Goal: Register for event/course

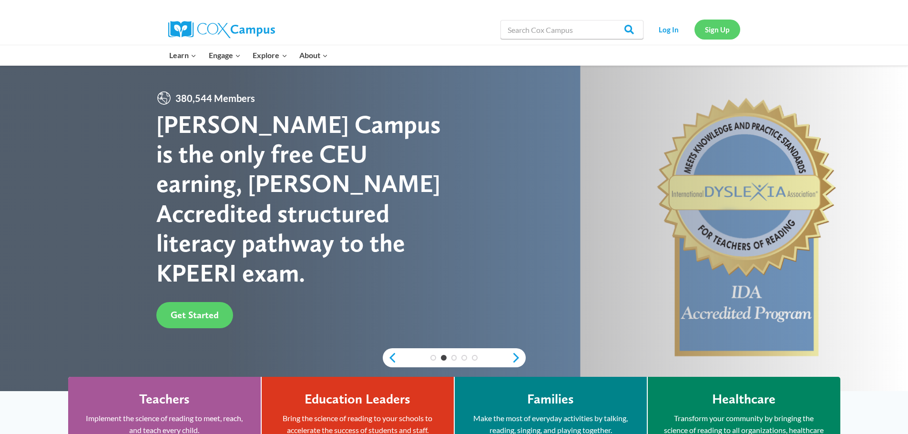
click at [720, 30] on link "Sign Up" at bounding box center [717, 30] width 46 height 20
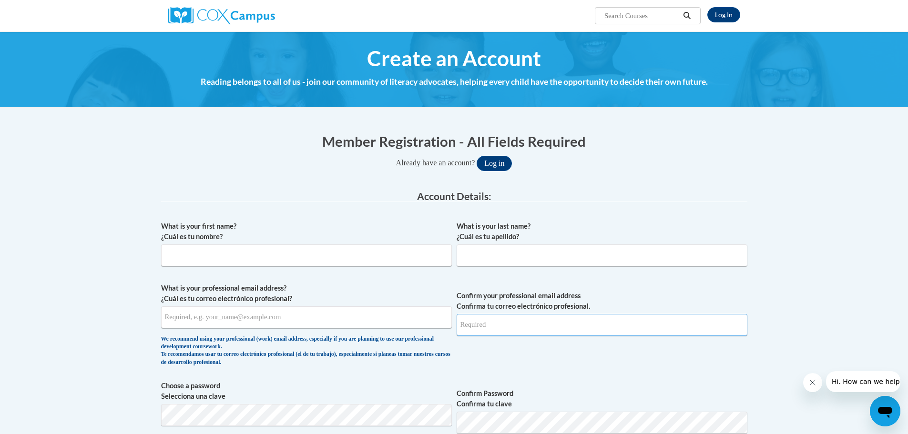
type input "jnwilliams05@gmail.com"
click at [232, 253] on input "What is your first name? ¿Cuál es tu nombre?" at bounding box center [306, 255] width 291 height 22
type input "Poonam"
click at [470, 257] on input "What is your last name? ¿Cuál es tu apellido?" at bounding box center [602, 255] width 291 height 22
type input "Sharma"
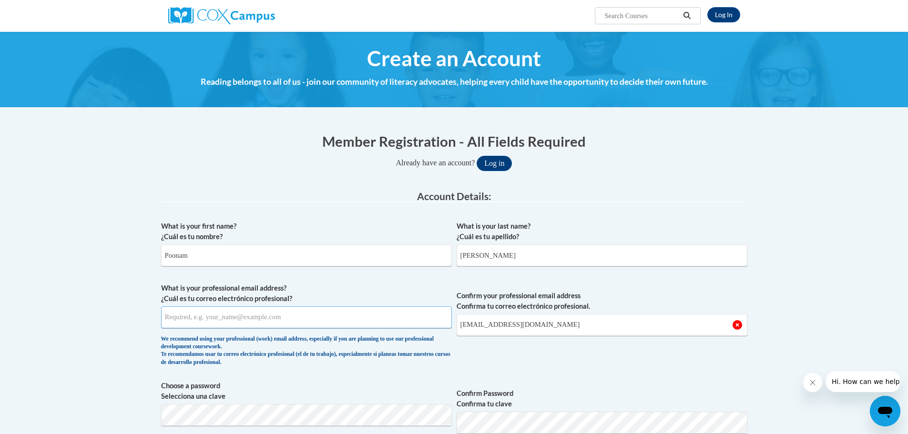
paste input "poonam sharma <poonam.abysbaby@gmail.com>"
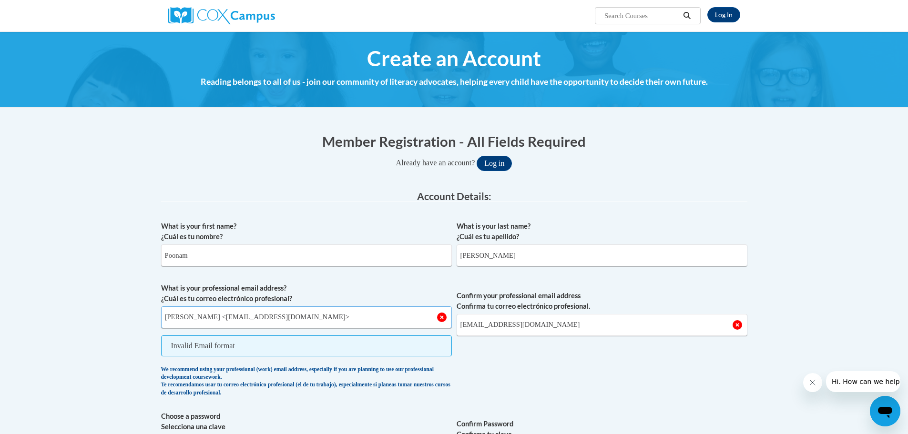
drag, startPoint x: 221, startPoint y: 317, endPoint x: 119, endPoint y: 308, distance: 102.3
click at [274, 315] on input "poonam.abysbaby@gmail.com>" at bounding box center [306, 317] width 291 height 22
type input "poonam.abysbaby@gmail.com"
click at [462, 393] on span "Confirm your professional email address Confirma tu correo electrónico profesio…" at bounding box center [602, 342] width 291 height 119
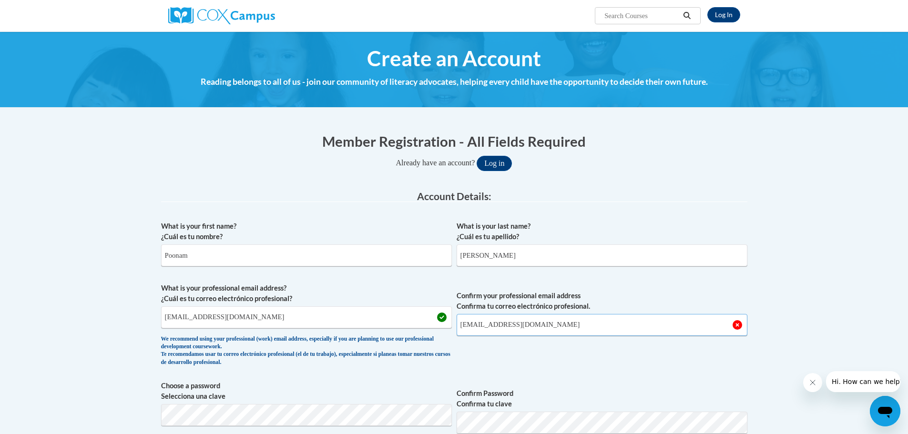
drag, startPoint x: 548, startPoint y: 327, endPoint x: 436, endPoint y: 324, distance: 111.6
click at [436, 324] on span "What is your professional email address? ¿Cuál es tu correo electrónico profesi…" at bounding box center [454, 327] width 586 height 88
drag, startPoint x: 248, startPoint y: 318, endPoint x: 227, endPoint y: 323, distance: 21.5
click at [463, 325] on input "Confirm your professional email address Confirma tu correo electrónico profesio…" at bounding box center [602, 325] width 291 height 22
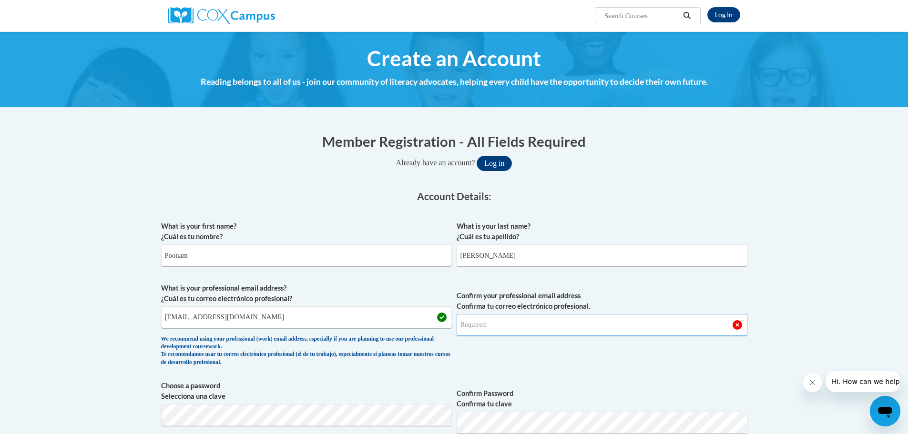
click at [507, 325] on input "Confirm your professional email address Confirma tu correo electrónico profesio…" at bounding box center [602, 325] width 291 height 22
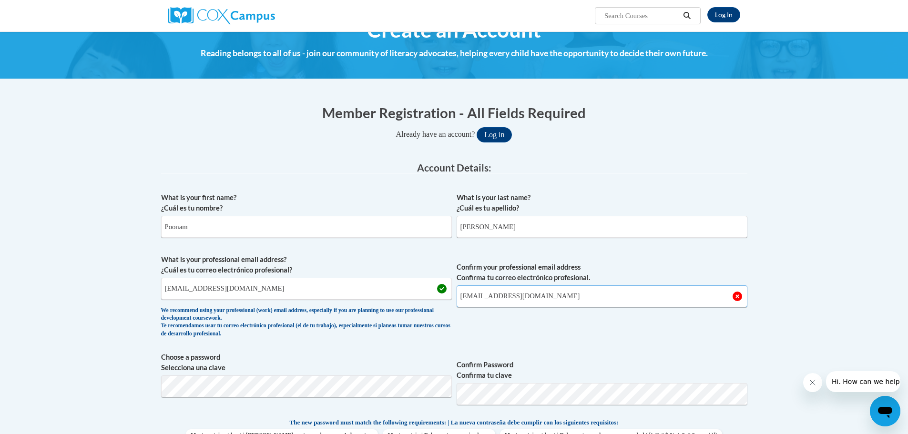
scroll to position [143, 0]
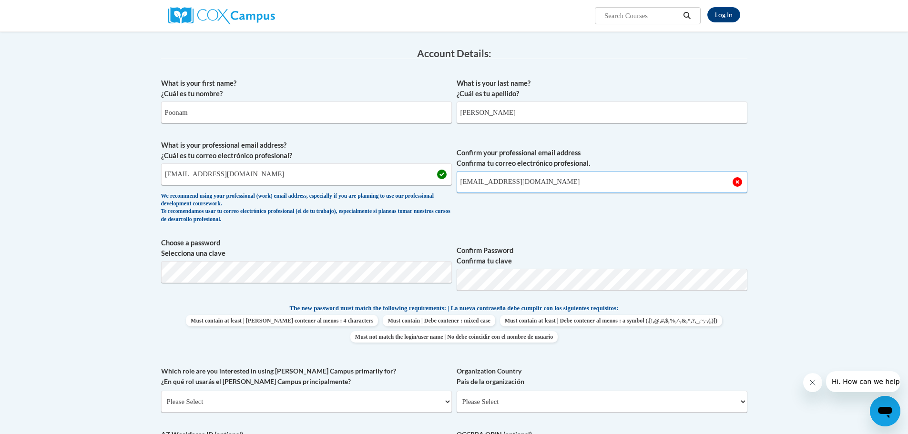
type input "poonam.abysbaby@gmail.com"
click at [102, 278] on body "Log In Search Search... Create an Account Reading belongs to all of us - join o…" at bounding box center [454, 398] width 908 height 1083
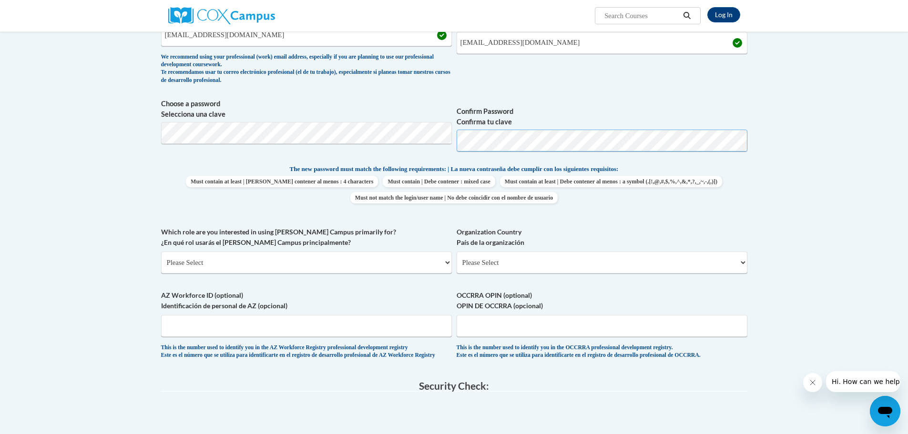
scroll to position [286, 0]
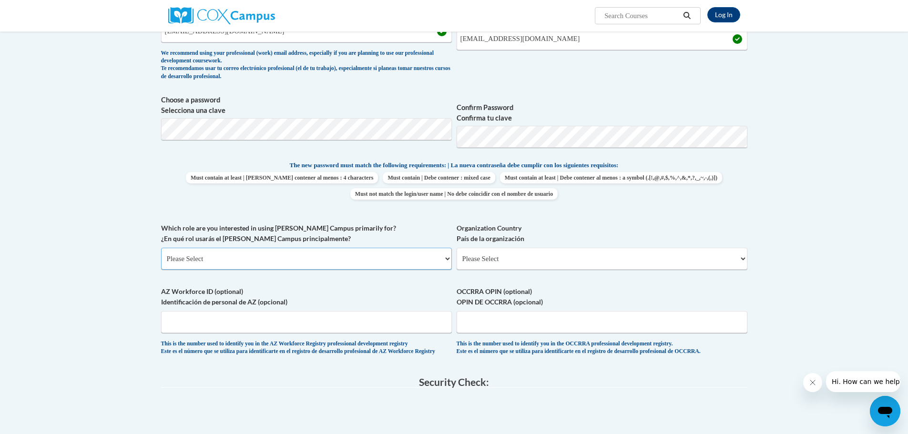
click at [422, 251] on select "Please Select College/University | Colegio/Universidad Community/Nonprofit Part…" at bounding box center [306, 259] width 291 height 22
select select "fbf2d438-af2f-41f8-98f1-81c410e29de3"
click at [161, 248] on select "Please Select College/University | Colegio/Universidad Community/Nonprofit Part…" at bounding box center [306, 259] width 291 height 22
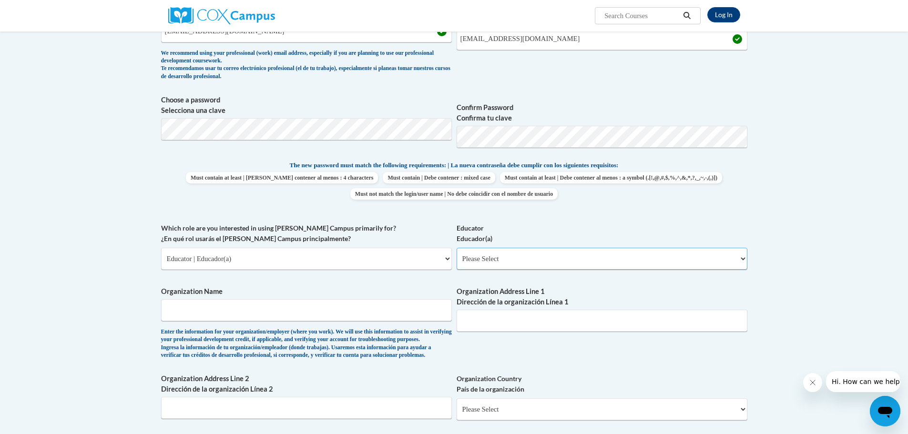
click at [518, 262] on select "Please Select Early Learning/Daycare Teacher/Family Home Care Provider | Maestr…" at bounding box center [602, 259] width 291 height 22
select select "5e2af403-4f2c-4e49-a02f-103e55d7b75b"
click at [457, 248] on select "Please Select Early Learning/Daycare Teacher/Family Home Care Provider | Maestr…" at bounding box center [602, 259] width 291 height 22
click at [227, 305] on input "Organization Name" at bounding box center [306, 310] width 291 height 22
type input "Middletown UM Childcare Development Center"
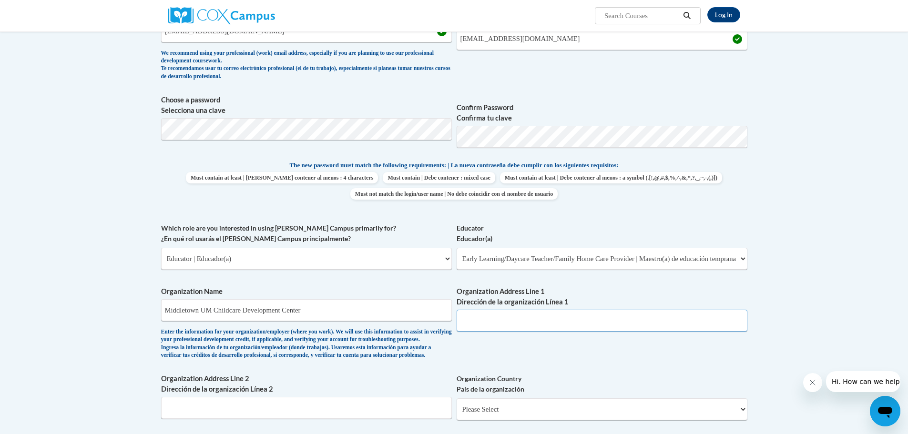
click at [506, 321] on input "Organization Address Line 1 Dirección de la organización Línea 1" at bounding box center [602, 321] width 291 height 22
type input "11902 Old Shelbyville Rd louisville ky"
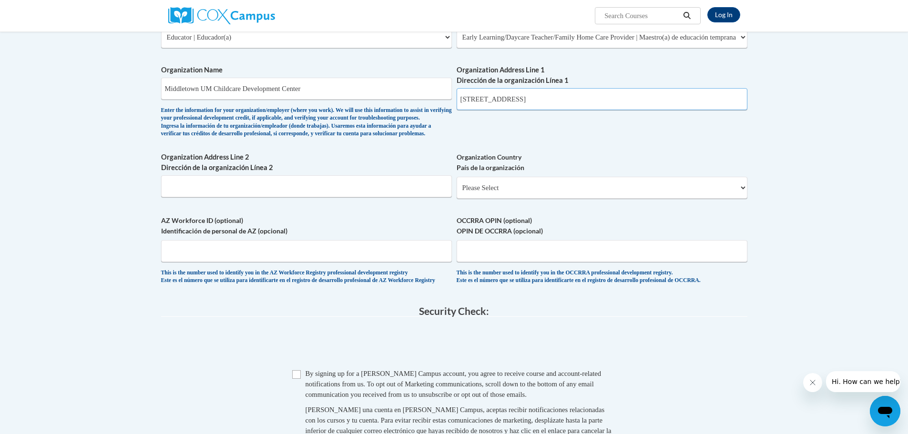
scroll to position [572, 0]
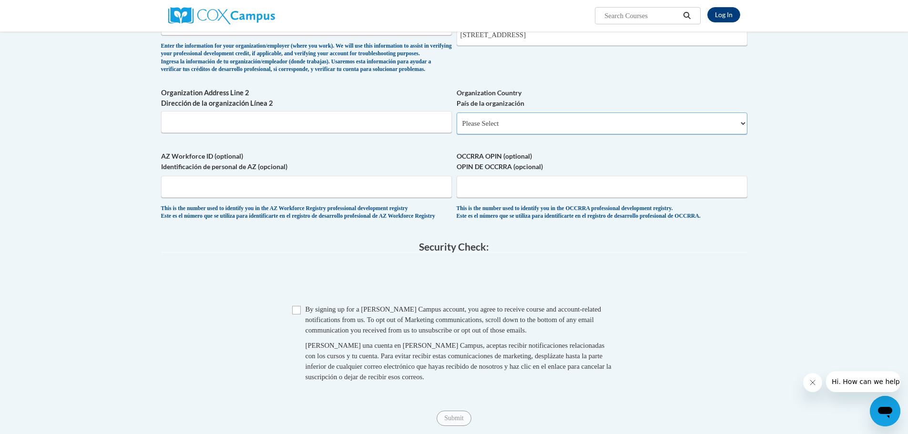
click at [516, 134] on select "Please Select United States | Estados Unidos Outside of the United States | Fue…" at bounding box center [602, 123] width 291 height 22
select select "ad49bcad-a171-4b2e-b99c-48b446064914"
click at [457, 128] on select "Please Select United States | Estados Unidos Outside of the United States | Fue…" at bounding box center [602, 123] width 291 height 22
select select
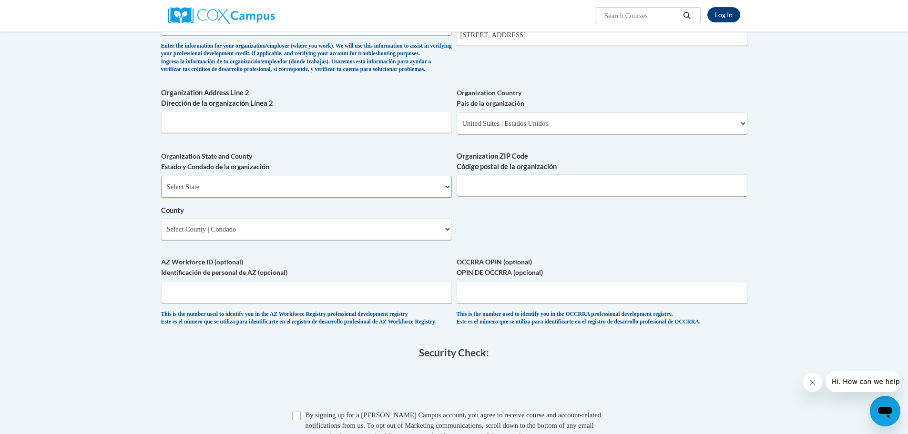
click at [299, 194] on select "Select State Alabama Alaska Arizona Arkansas California Colorado Connecticut De…" at bounding box center [306, 187] width 291 height 22
select select "Kentucky"
click at [161, 191] on select "Select State Alabama Alaska Arizona Arkansas California Colorado Connecticut De…" at bounding box center [306, 187] width 291 height 22
click at [428, 240] on select "Select County Adair Allen Anderson Ballard Barren Bath Bell Boone Bourbon Boyd …" at bounding box center [306, 229] width 291 height 22
select select "Jefferson"
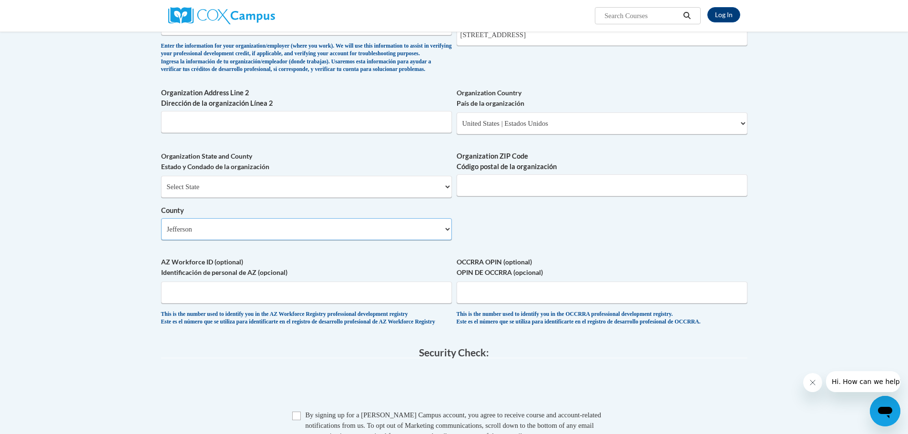
click at [161, 234] on select "Select County Adair Allen Anderson Ballard Barren Bath Bell Boone Bourbon Boyd …" at bounding box center [306, 229] width 291 height 22
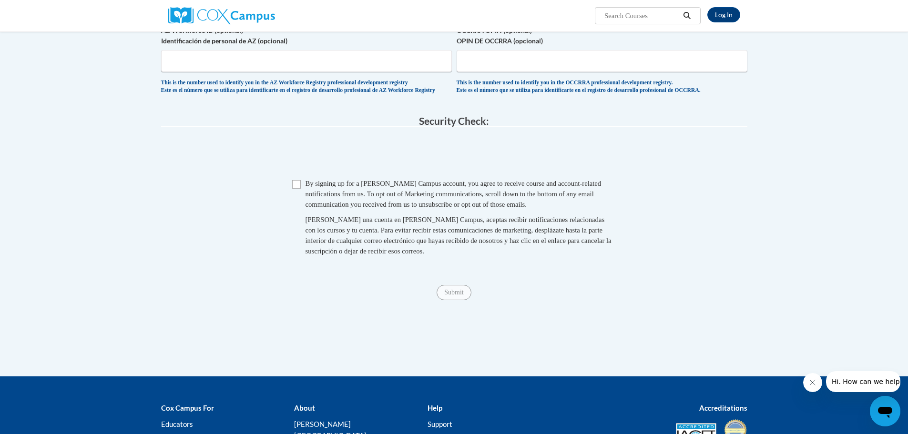
scroll to position [810, 0]
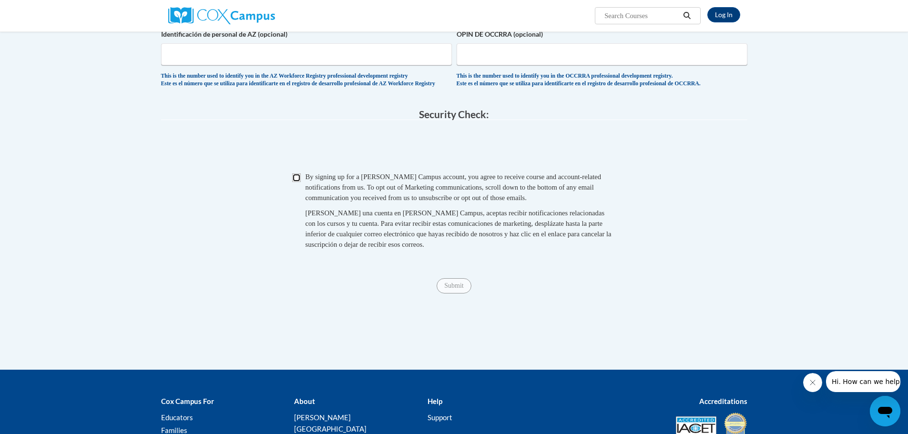
click at [298, 182] on input "Checkbox" at bounding box center [296, 177] width 9 height 9
checkbox input "true"
click at [450, 294] on input "Submit" at bounding box center [454, 285] width 34 height 15
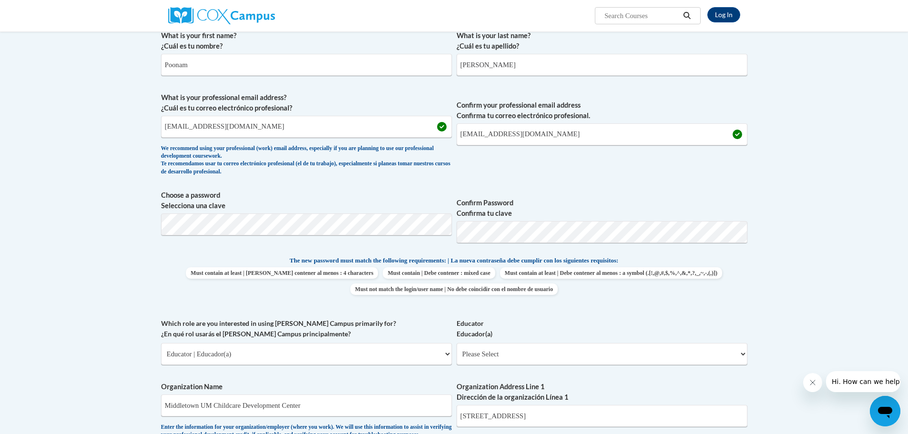
scroll to position [238, 0]
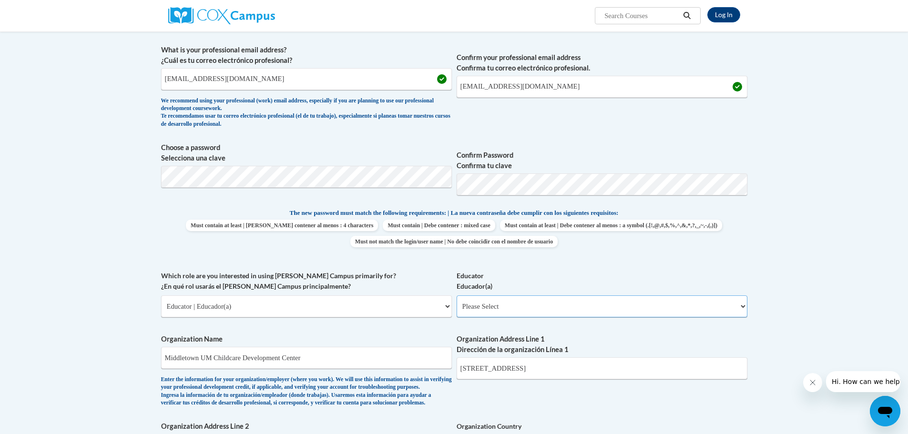
click at [626, 309] on select "Please Select Early Learning/Daycare Teacher/Family Home Care Provider | Maestr…" at bounding box center [602, 306] width 291 height 22
select select "5e2af403-4f2c-4e49-a02f-103e55d7b75b"
click at [457, 295] on select "Please Select Early Learning/Daycare Teacher/Family Home Care Provider | Maestr…" at bounding box center [602, 306] width 291 height 22
select select "null"
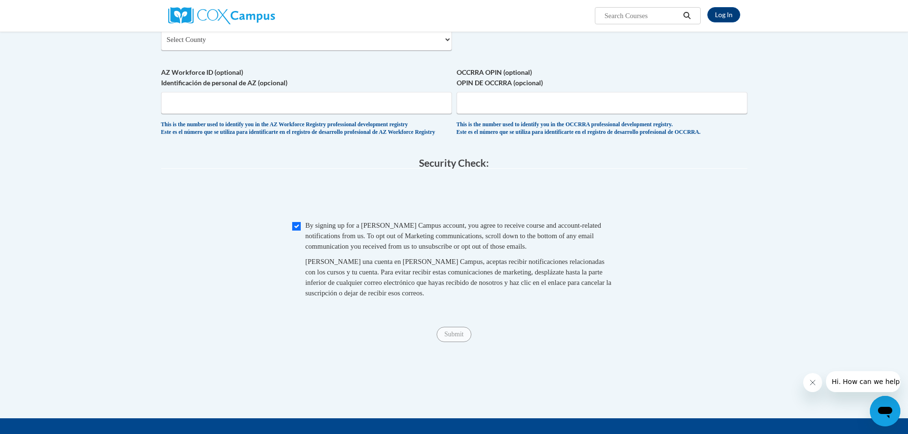
scroll to position [762, 0]
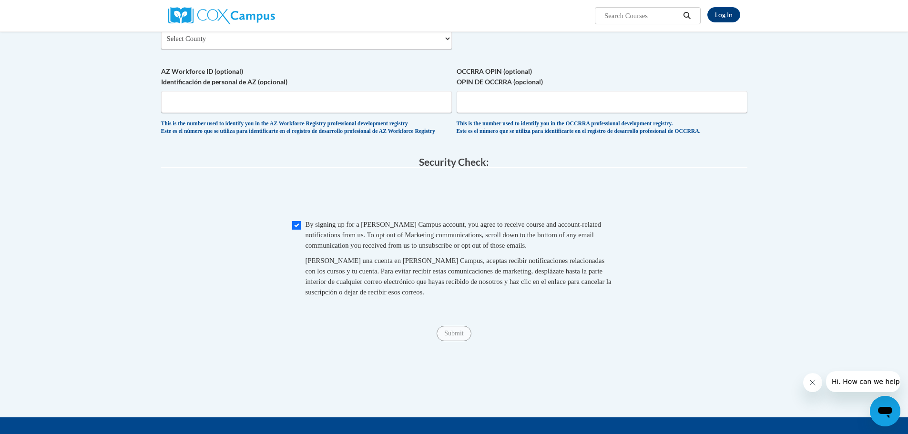
click at [335, 341] on div "Submit Submit" at bounding box center [454, 333] width 586 height 15
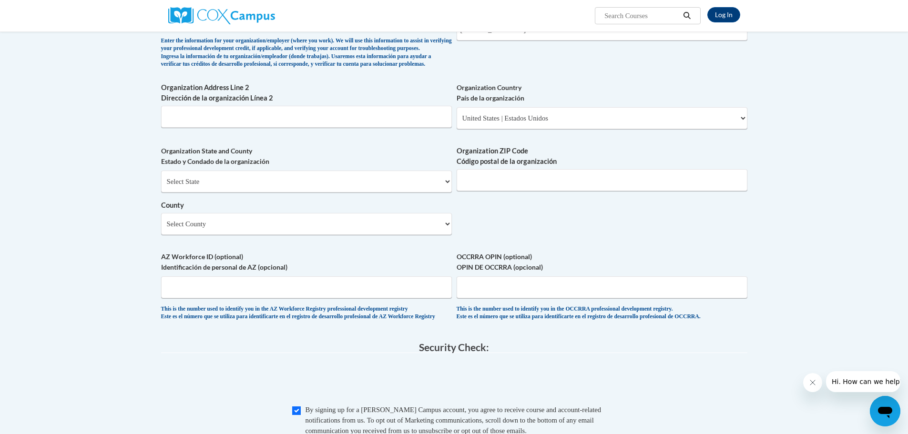
scroll to position [572, 0]
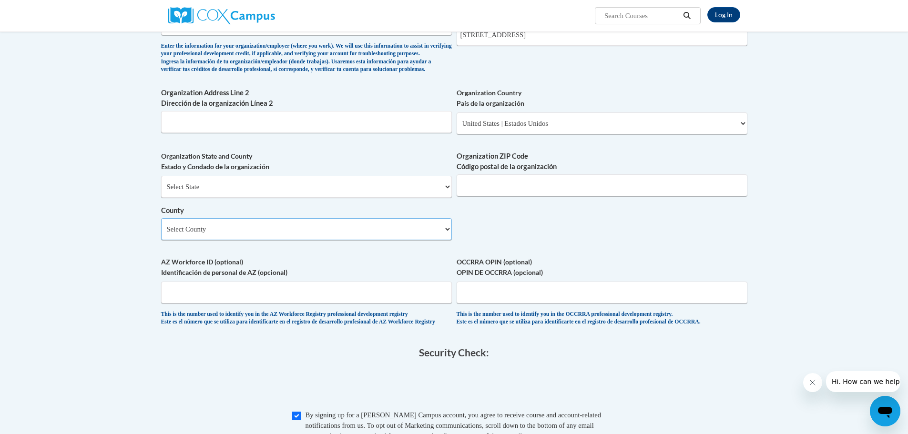
click at [443, 240] on select "Select County Adair Allen Anderson Ballard Barren Bath Bell Boone Bourbon Boyd …" at bounding box center [306, 229] width 291 height 22
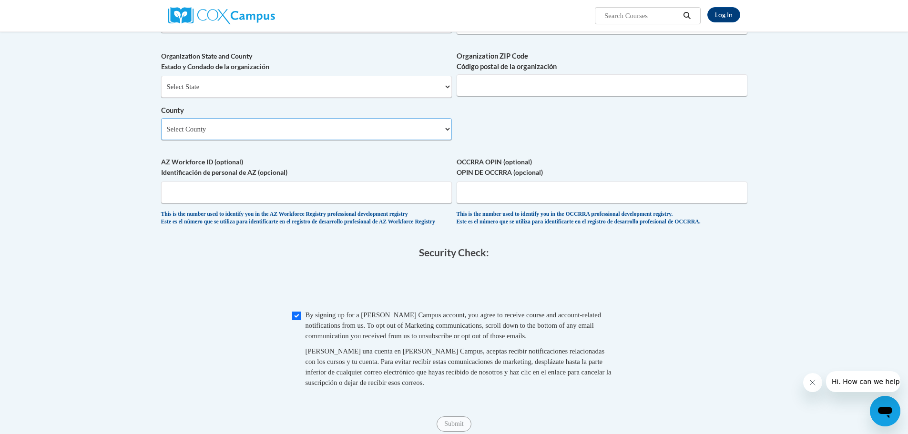
scroll to position [667, 0]
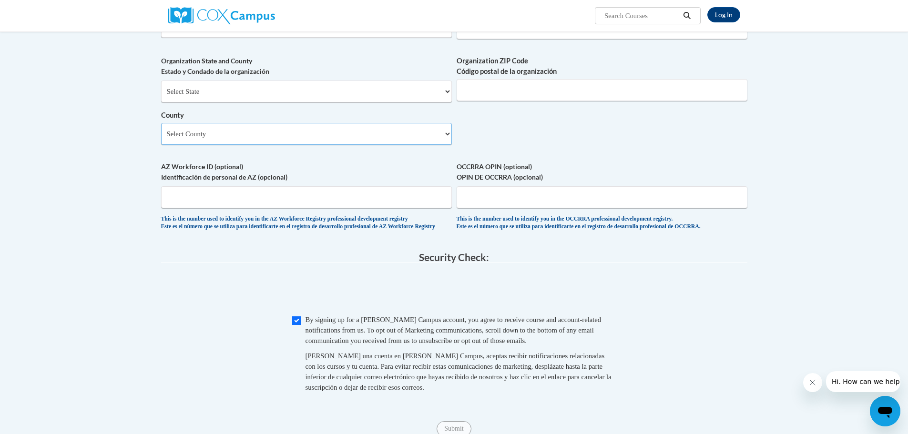
click at [187, 145] on select "Select County Adair Allen Anderson Ballard Barren Bath Bell Boone Bourbon Boyd …" at bounding box center [306, 134] width 291 height 22
click at [161, 138] on select "Select County Adair Allen Anderson Ballard Barren Bath Bell Boone Bourbon Boyd …" at bounding box center [306, 134] width 291 height 22
click at [209, 145] on select "Select County Adair Allen Anderson Ballard Barren Bath Bell Boone Bourbon Boyd …" at bounding box center [306, 134] width 291 height 22
select select "Jefferson"
click at [161, 138] on select "Select County Adair Allen Anderson Ballard Barren Bath Bell Boone Bourbon Boyd …" at bounding box center [306, 134] width 291 height 22
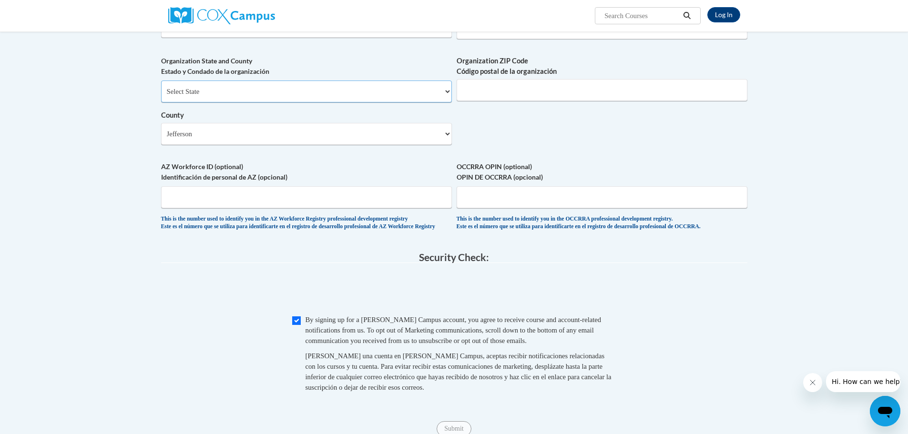
click at [192, 102] on select "Select State Alabama Alaska Arizona Arkansas California Colorado Connecticut De…" at bounding box center [306, 92] width 291 height 22
select select "Kentucky"
click at [161, 96] on select "Select State Alabama Alaska Arizona Arkansas California Colorado Connecticut De…" at bounding box center [306, 92] width 291 height 22
click at [486, 101] on input "Organization ZIP Code Código postal de la organización" at bounding box center [602, 90] width 291 height 22
type input "40243"
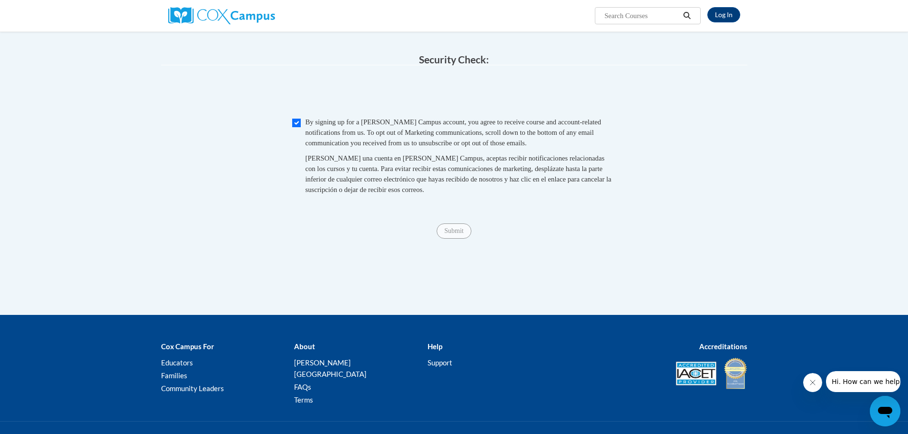
scroll to position [905, 0]
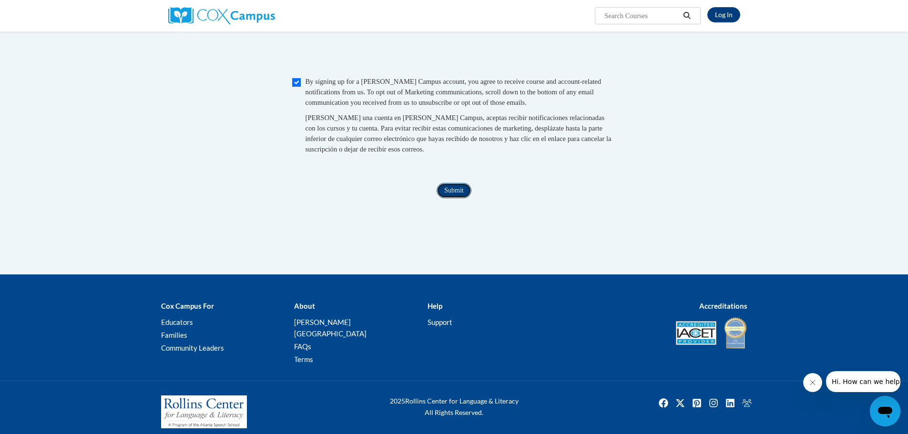
click at [457, 198] on input "Submit" at bounding box center [454, 190] width 34 height 15
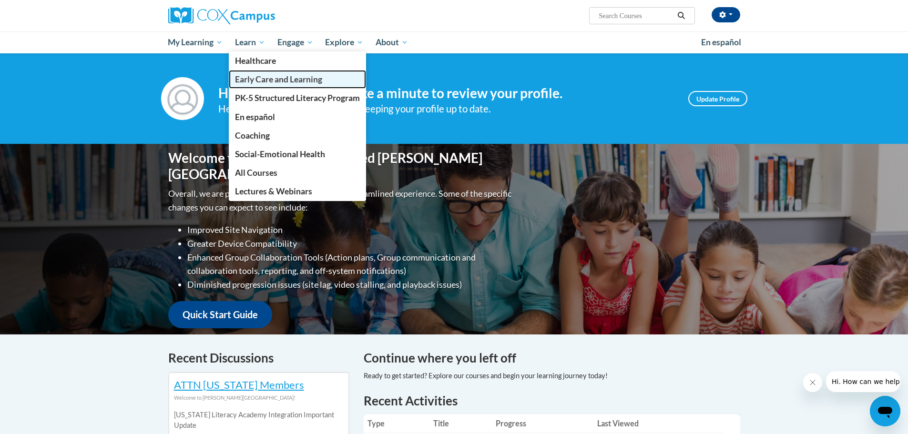
click at [249, 77] on span "Early Care and Learning" at bounding box center [278, 79] width 87 height 10
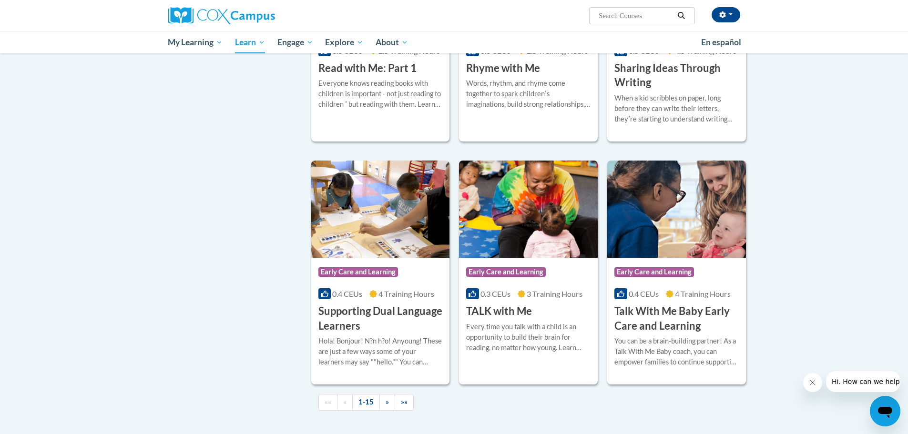
scroll to position [1239, 0]
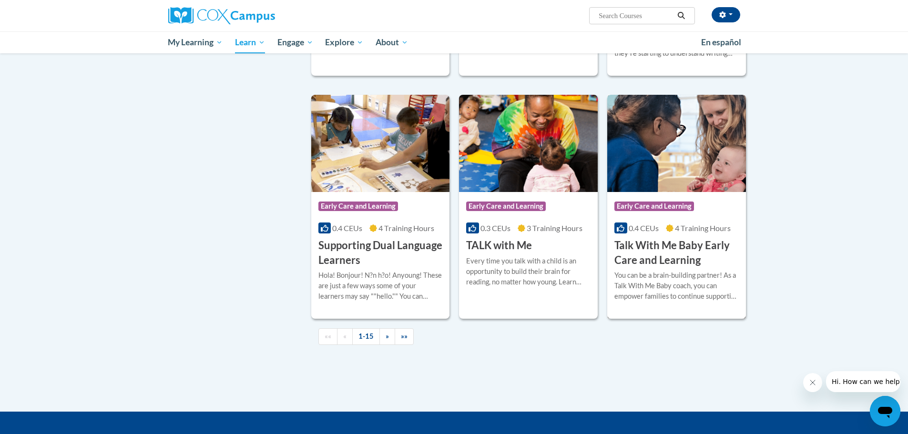
click at [679, 264] on h3 "Talk With Me Baby Early Care and Learning" at bounding box center [676, 253] width 124 height 30
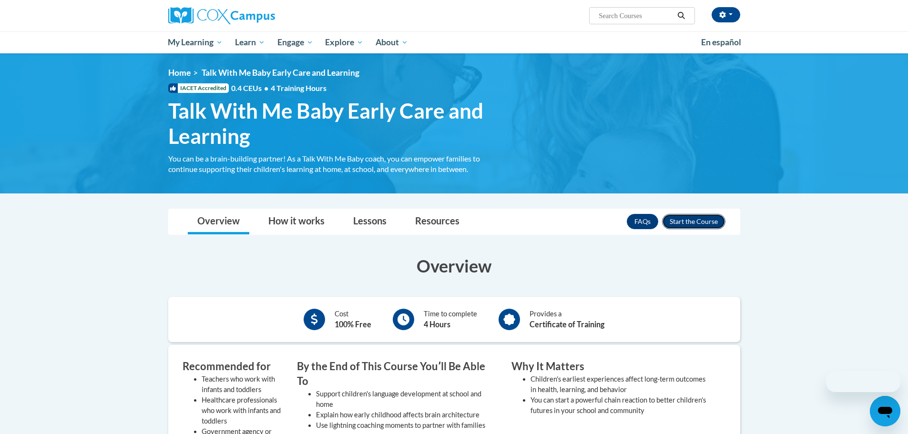
click at [688, 221] on button "Enroll" at bounding box center [693, 221] width 63 height 15
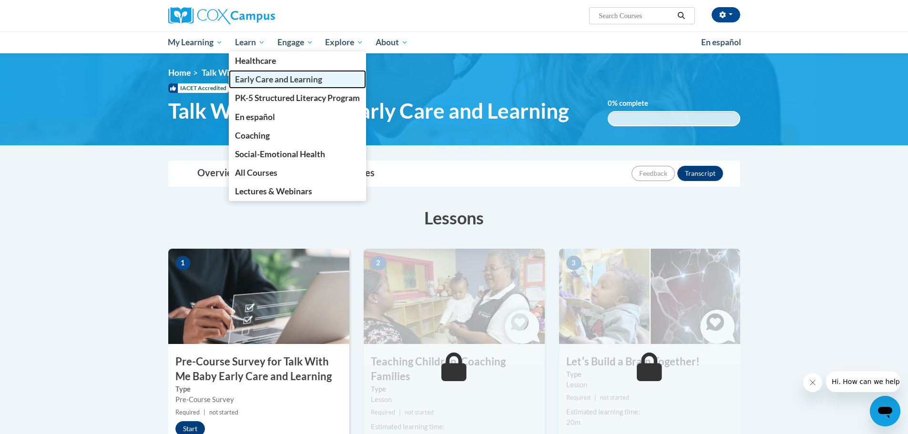
click at [252, 82] on span "Early Care and Learning" at bounding box center [278, 79] width 87 height 10
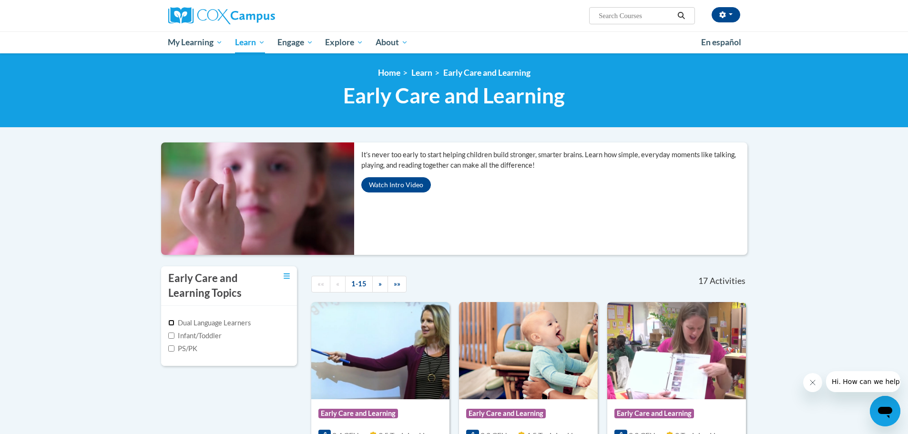
click at [171, 323] on input "Dual Language Learners" at bounding box center [171, 323] width 6 height 6
checkbox input "true"
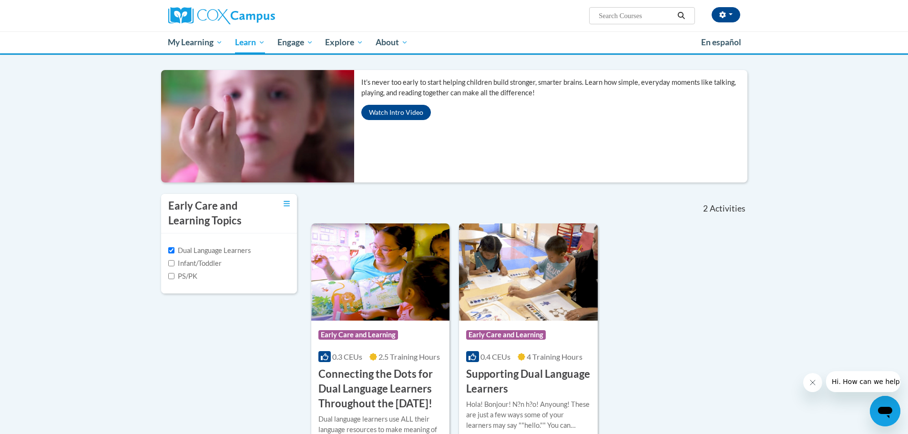
scroll to position [48, 0]
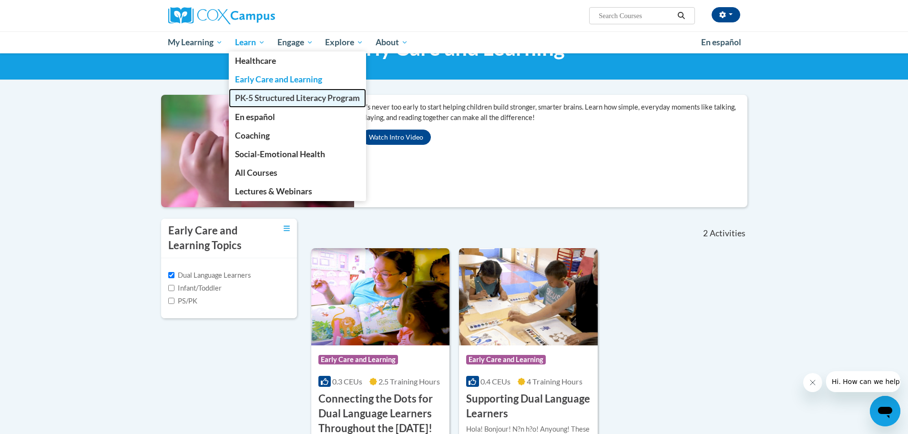
click at [259, 98] on span "PK-5 Structured Literacy Program" at bounding box center [297, 98] width 125 height 10
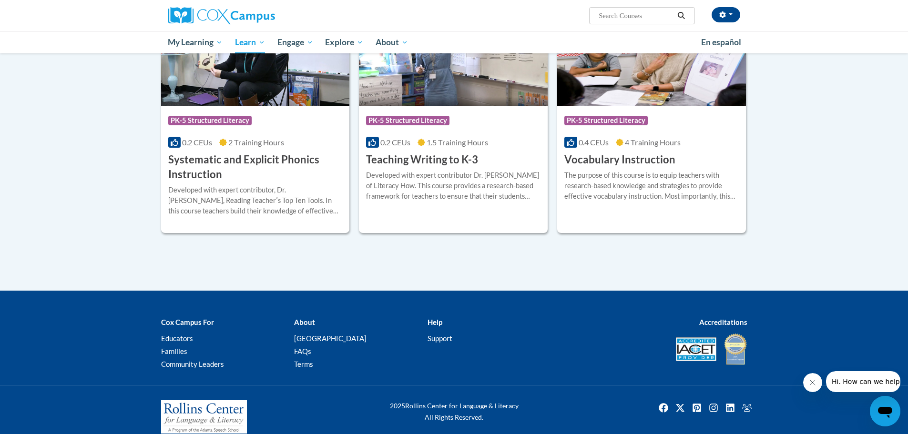
scroll to position [1087, 0]
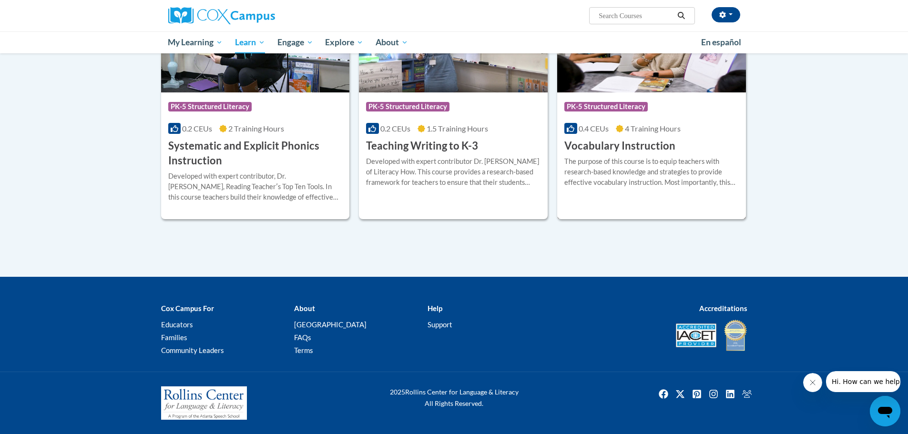
click at [630, 173] on div "The purpose of this course is to equip teachers with research-based knowledge a…" at bounding box center [651, 171] width 174 height 31
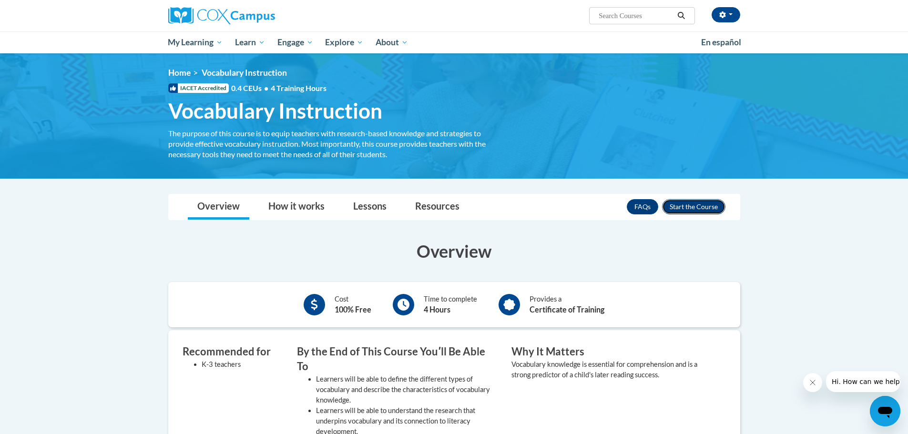
click at [688, 206] on button "Enroll" at bounding box center [693, 206] width 63 height 15
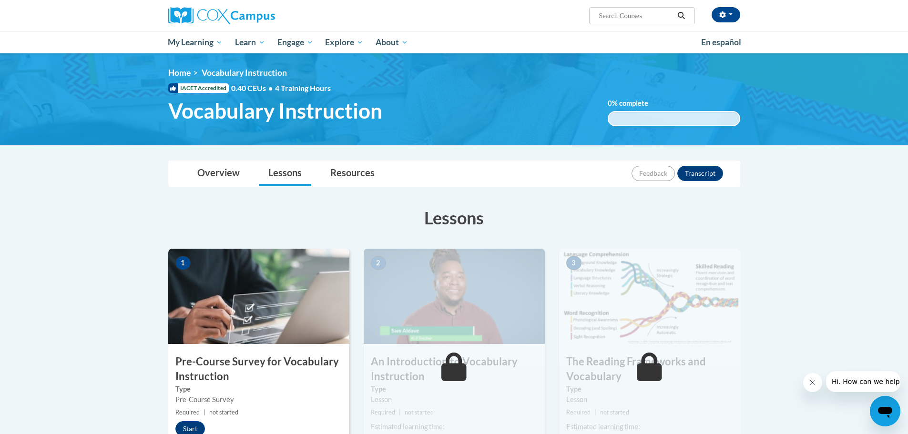
drag, startPoint x: 141, startPoint y: 203, endPoint x: 135, endPoint y: 195, distance: 10.2
click at [733, 12] on button "button" at bounding box center [725, 14] width 29 height 15
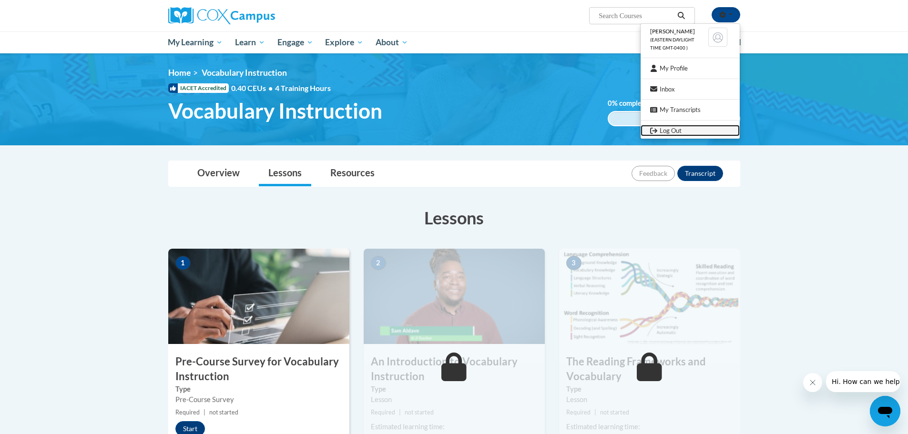
click at [671, 127] on link "Log Out" at bounding box center [689, 131] width 99 height 12
